Goal: Task Accomplishment & Management: Manage account settings

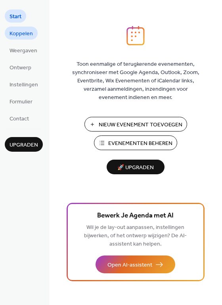
click at [22, 35] on span "Koppelen" at bounding box center [21, 34] width 23 height 8
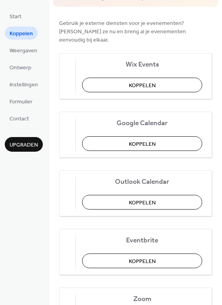
scroll to position [71, 0]
click at [146, 140] on span "Koppelen" at bounding box center [142, 144] width 27 height 8
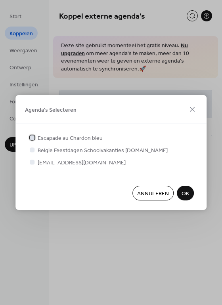
click at [33, 138] on div at bounding box center [32, 137] width 5 height 5
click at [185, 193] on span "OK" at bounding box center [186, 194] width 8 height 8
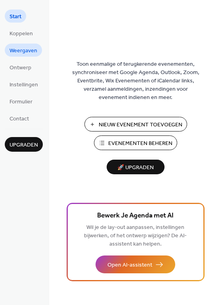
click at [23, 53] on span "Weergaven" at bounding box center [24, 51] width 28 height 8
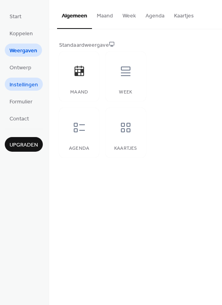
click at [22, 85] on span "Instellingen" at bounding box center [24, 85] width 29 height 8
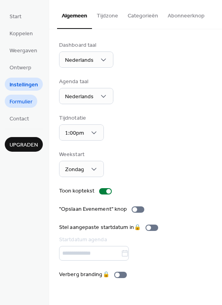
click at [18, 102] on span "Formulier" at bounding box center [21, 102] width 23 height 8
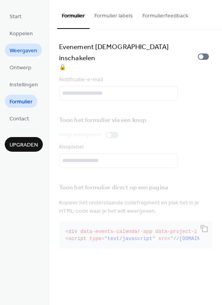
click at [18, 50] on span "Weergaven" at bounding box center [24, 51] width 28 height 8
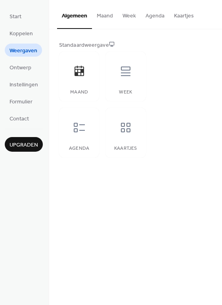
click at [183, 15] on button "Kaartjes" at bounding box center [183, 14] width 29 height 28
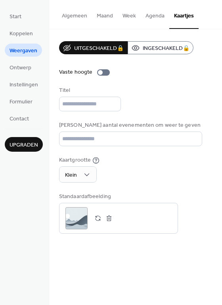
click at [154, 14] on button "Agenda" at bounding box center [155, 14] width 29 height 28
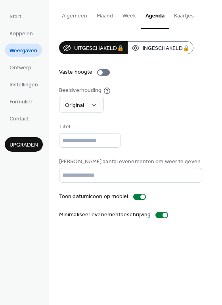
click at [81, 16] on button "Algemeen" at bounding box center [74, 14] width 35 height 28
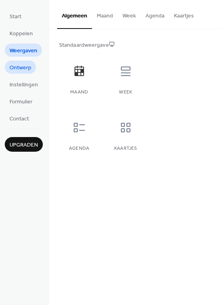
click at [25, 68] on span "Ontwerp" at bounding box center [21, 68] width 22 height 8
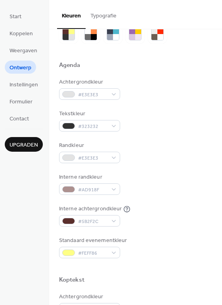
scroll to position [38, 0]
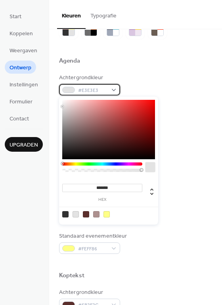
click at [112, 89] on div "#E3E3E3" at bounding box center [89, 90] width 61 height 12
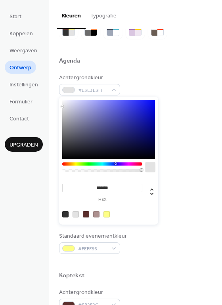
click at [115, 163] on div at bounding box center [102, 164] width 80 height 3
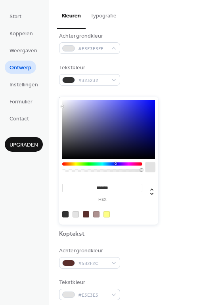
scroll to position [0, 0]
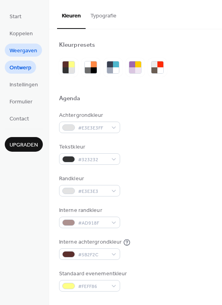
click at [29, 49] on span "Weergaven" at bounding box center [24, 51] width 28 height 8
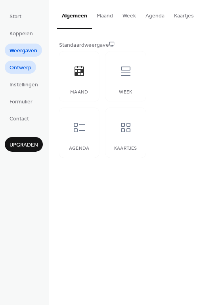
click at [27, 65] on span "Ontwerp" at bounding box center [21, 68] width 22 height 8
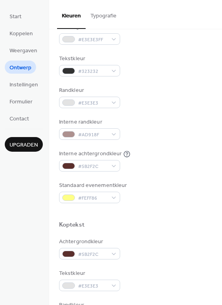
scroll to position [90, 0]
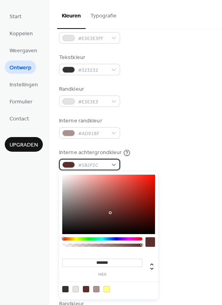
click at [113, 163] on div "#5B2F2C" at bounding box center [89, 165] width 61 height 12
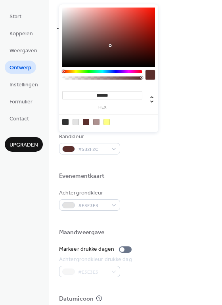
scroll to position [15, 0]
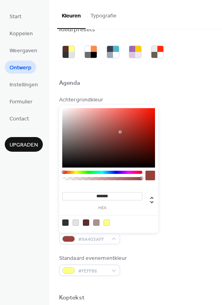
click at [120, 132] on div at bounding box center [108, 137] width 93 height 59
click at [77, 221] on div at bounding box center [76, 223] width 6 height 6
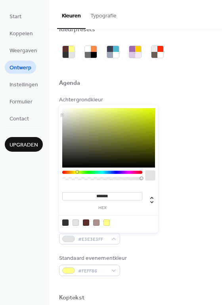
click at [77, 173] on div at bounding box center [102, 172] width 80 height 3
click at [152, 200] on icon at bounding box center [152, 201] width 10 height 10
type input "**"
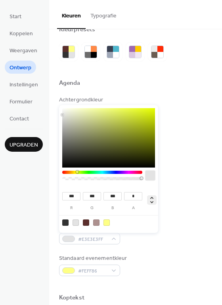
type input "***"
click at [152, 203] on icon at bounding box center [151, 200] width 3 height 7
type input "*******"
click at [74, 111] on div at bounding box center [108, 137] width 93 height 59
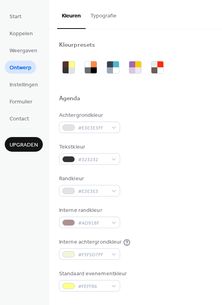
click at [103, 13] on button "Typografie" at bounding box center [104, 14] width 36 height 28
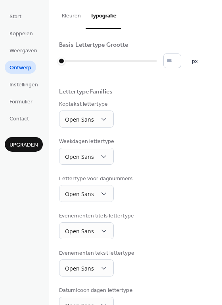
click at [65, 17] on button "Kleuren" at bounding box center [71, 14] width 29 height 28
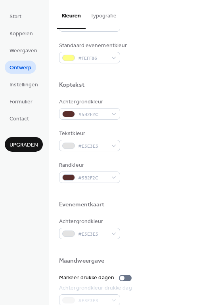
scroll to position [231, 0]
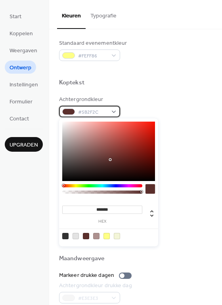
click at [100, 111] on span "#5B2F2C" at bounding box center [92, 112] width 29 height 8
click at [114, 184] on div "******* hex" at bounding box center [108, 183] width 99 height 128
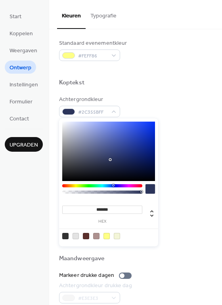
click at [113, 185] on div at bounding box center [102, 185] width 80 height 3
type input "*******"
click at [103, 125] on div at bounding box center [108, 151] width 93 height 59
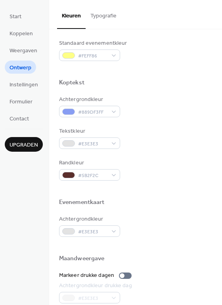
click at [178, 79] on div "Koptekst" at bounding box center [135, 84] width 153 height 10
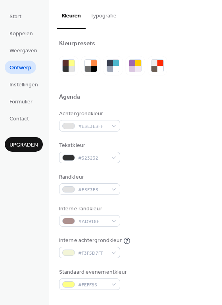
scroll to position [2, 0]
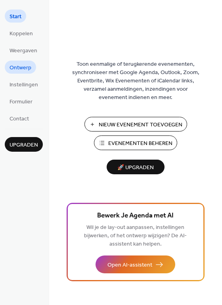
click at [24, 68] on span "Ontwerp" at bounding box center [21, 68] width 22 height 8
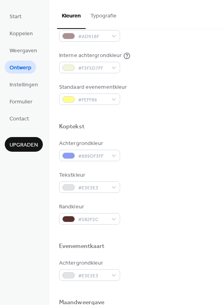
scroll to position [186, 0]
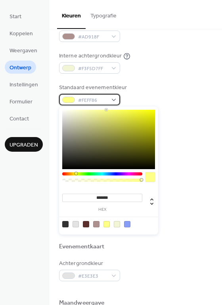
click at [100, 99] on span "#FEFF86" at bounding box center [92, 100] width 29 height 8
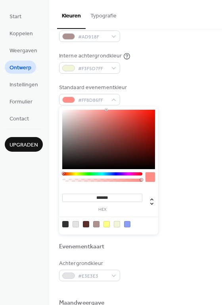
click at [63, 174] on div at bounding box center [102, 174] width 80 height 3
click at [145, 113] on div at bounding box center [108, 139] width 93 height 59
type input "*******"
click at [144, 111] on div at bounding box center [108, 139] width 93 height 59
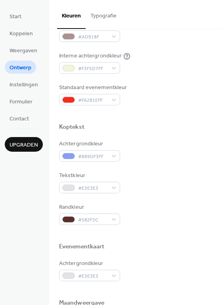
click at [163, 56] on div "Interne achtergrondkleur #F3F5D7FF" at bounding box center [135, 63] width 153 height 22
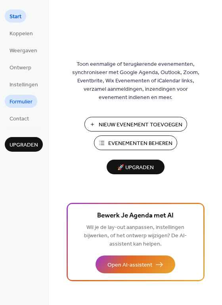
click at [23, 102] on span "Formulier" at bounding box center [21, 102] width 23 height 8
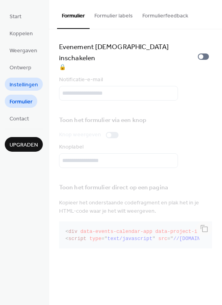
click at [25, 82] on span "Instellingen" at bounding box center [24, 85] width 29 height 8
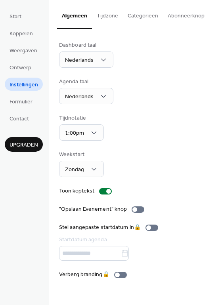
click at [153, 107] on div "Dashboard taal Nederlands Agenda taal Nederlands Tijdnotatie 1:00pm Weekstart Z…" at bounding box center [135, 160] width 153 height 238
click at [19, 66] on span "Ontwerp" at bounding box center [21, 68] width 22 height 8
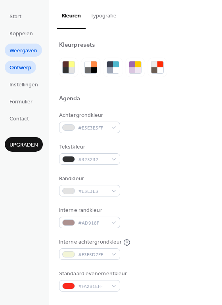
click at [25, 49] on span "Weergaven" at bounding box center [24, 51] width 28 height 8
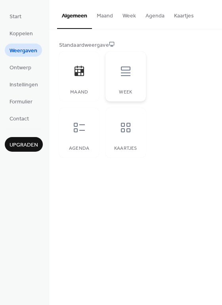
click at [125, 74] on icon at bounding box center [125, 71] width 13 height 13
click at [81, 74] on icon at bounding box center [79, 71] width 13 height 13
click at [25, 67] on span "Ontwerp" at bounding box center [21, 68] width 22 height 8
